Goal: Information Seeking & Learning: Learn about a topic

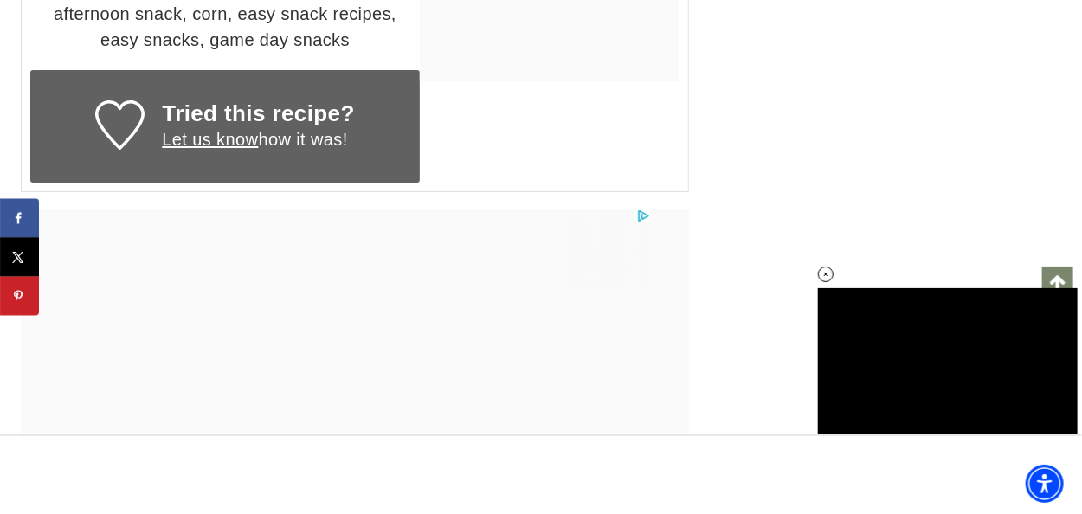
scroll to position [15819, 0]
